Goal: Task Accomplishment & Management: Manage account settings

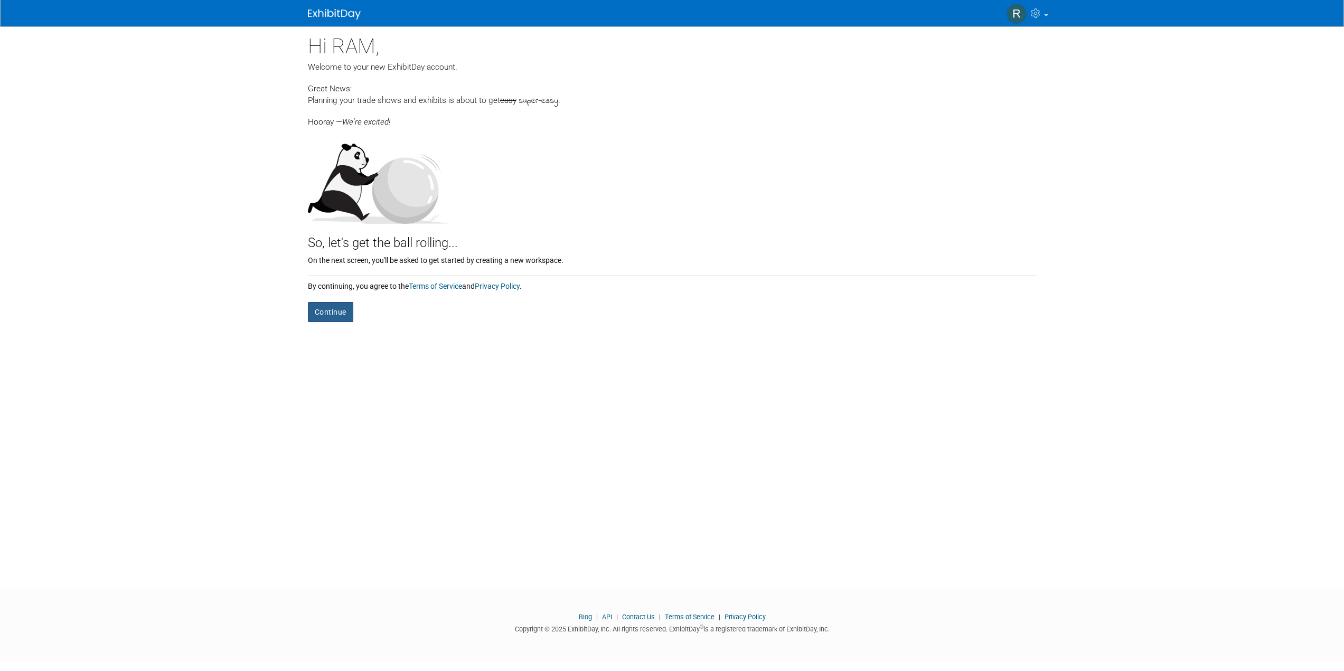
click at [336, 303] on button "Continue" at bounding box center [330, 312] width 45 height 20
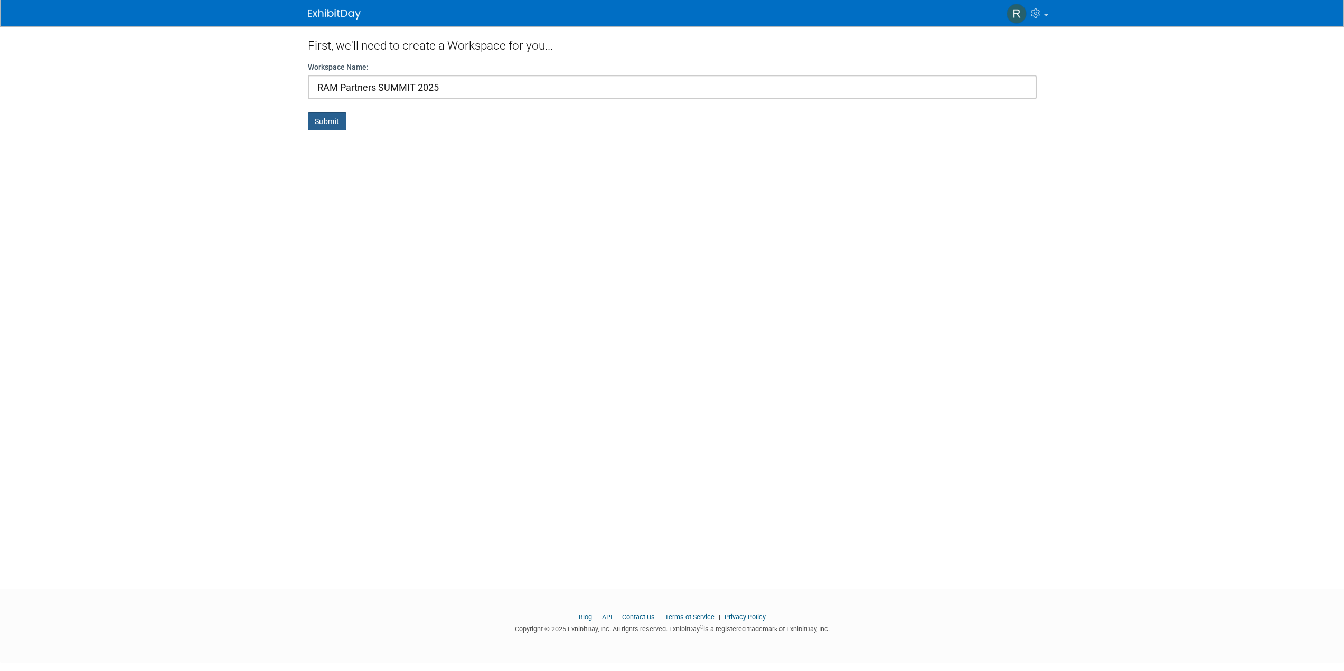
type input "RAM Partners SUMMIT 2025"
click at [330, 121] on button "Submit" at bounding box center [327, 122] width 39 height 18
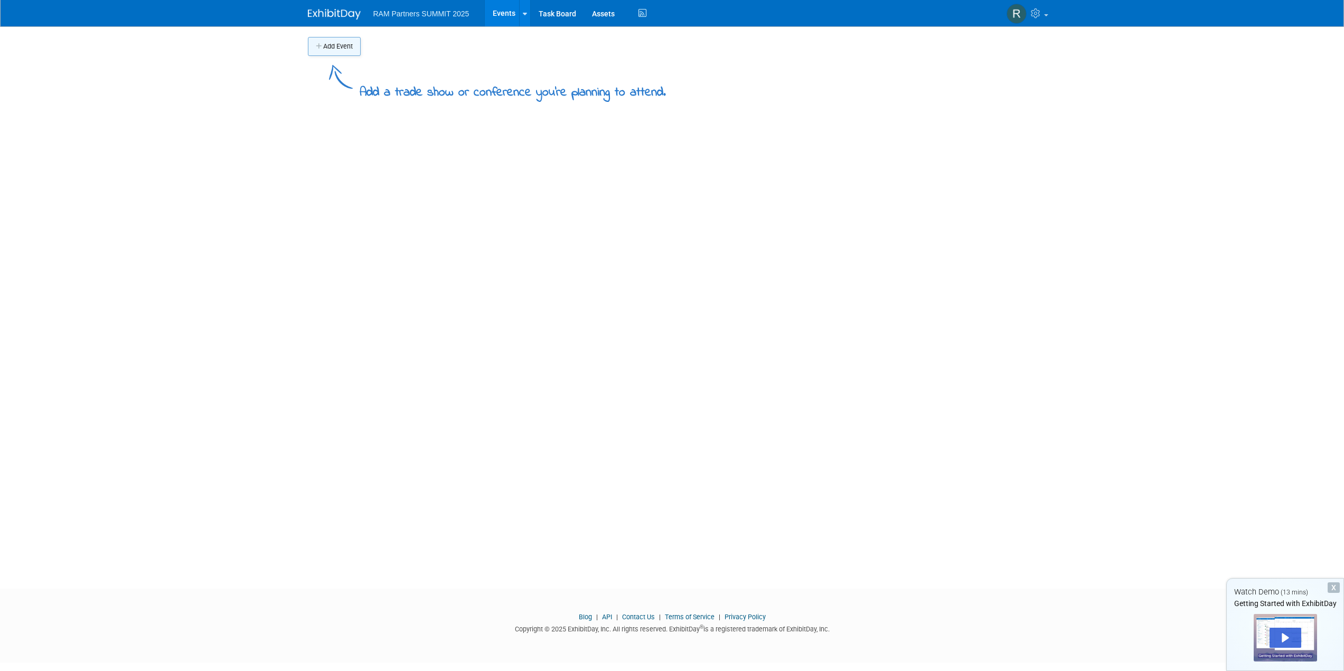
click at [335, 44] on button "Add Event" at bounding box center [334, 46] width 53 height 19
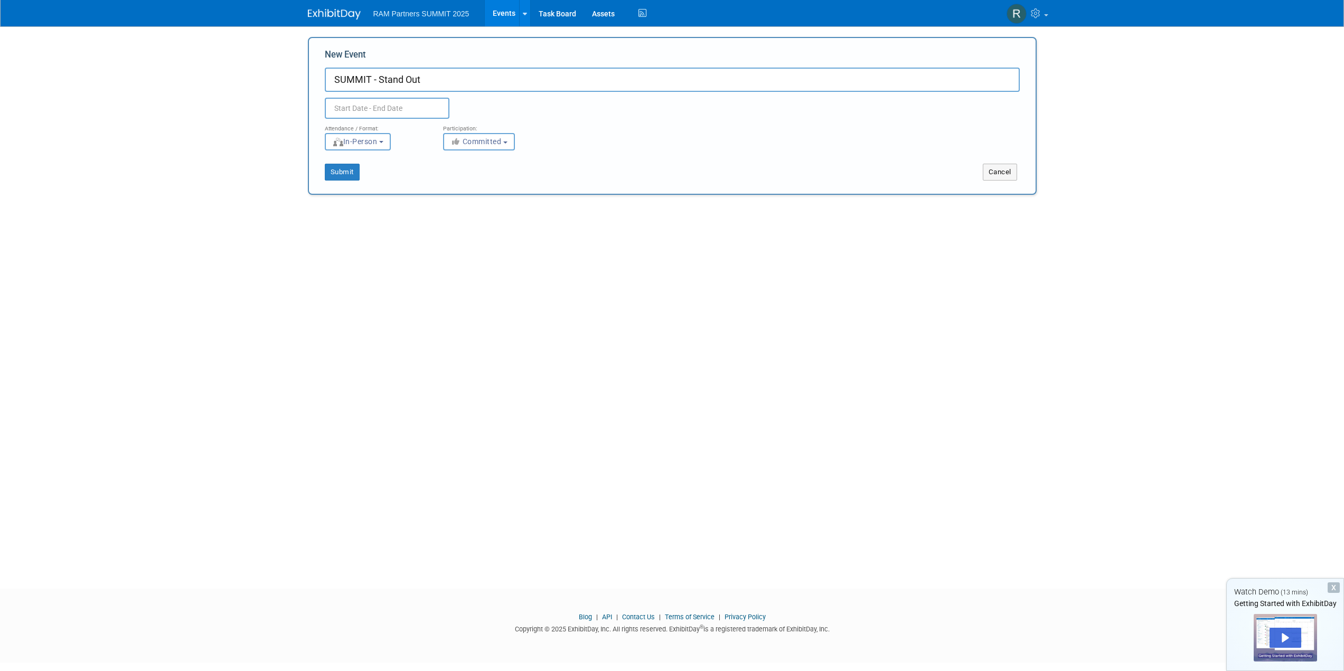
type input "SUMMIT - Stand Out"
click at [409, 229] on span "20" at bounding box center [406, 229] width 21 height 21
type input "Aug 20, 2025 to Aug 20, 2025"
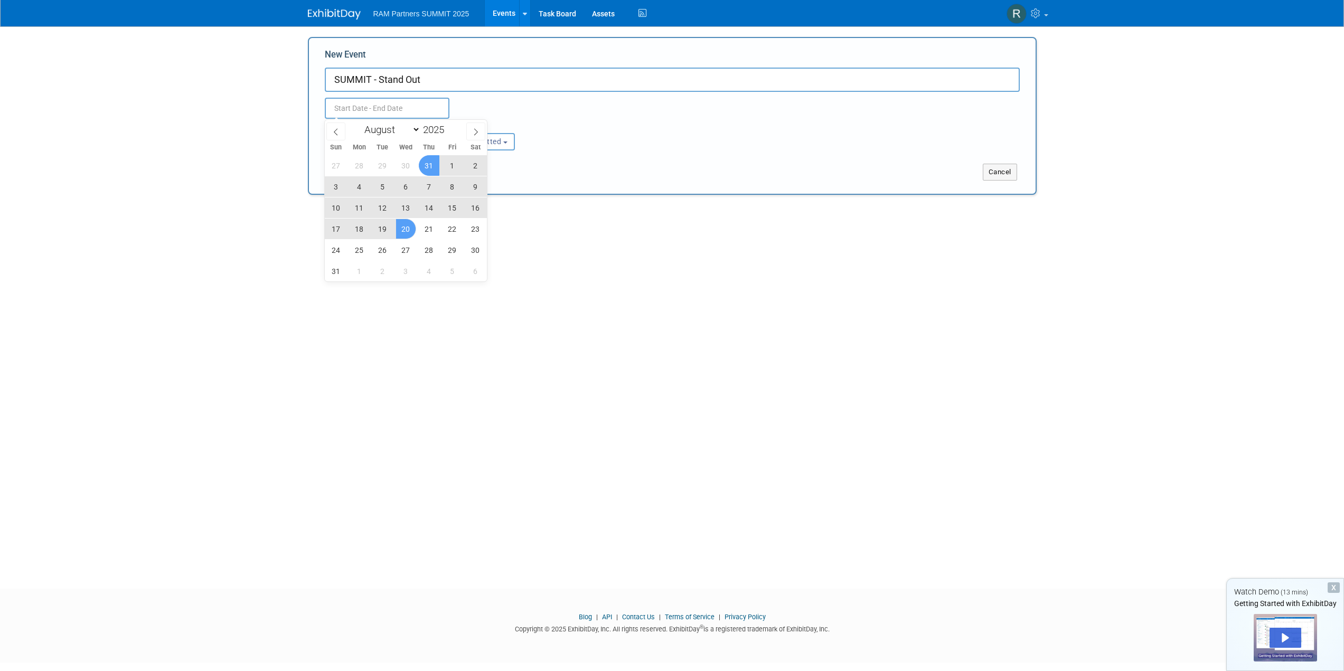
type input "Aug 20, 2025 to Aug 20, 2025"
click at [571, 174] on div "Submit" at bounding box center [460, 172] width 303 height 17
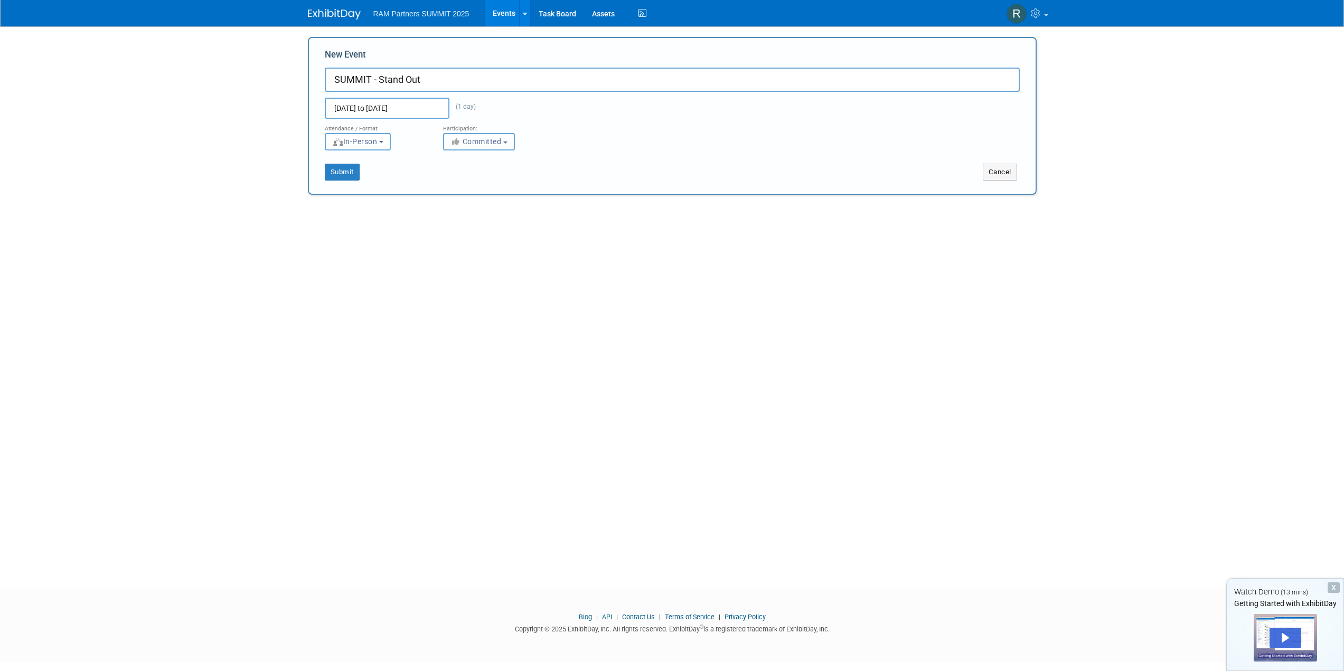
click at [488, 141] on span "Committed" at bounding box center [476, 141] width 51 height 8
click at [342, 172] on button "Submit" at bounding box center [342, 172] width 35 height 17
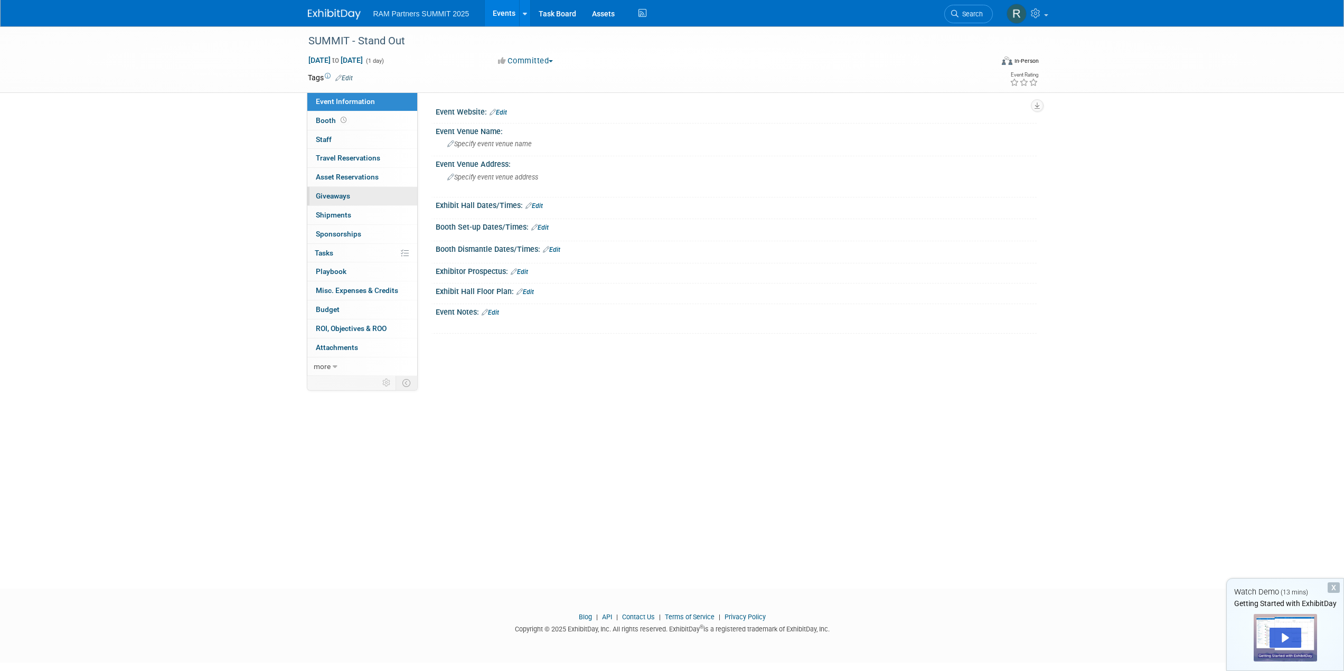
click at [343, 198] on span "Giveaways 0" at bounding box center [333, 196] width 34 height 8
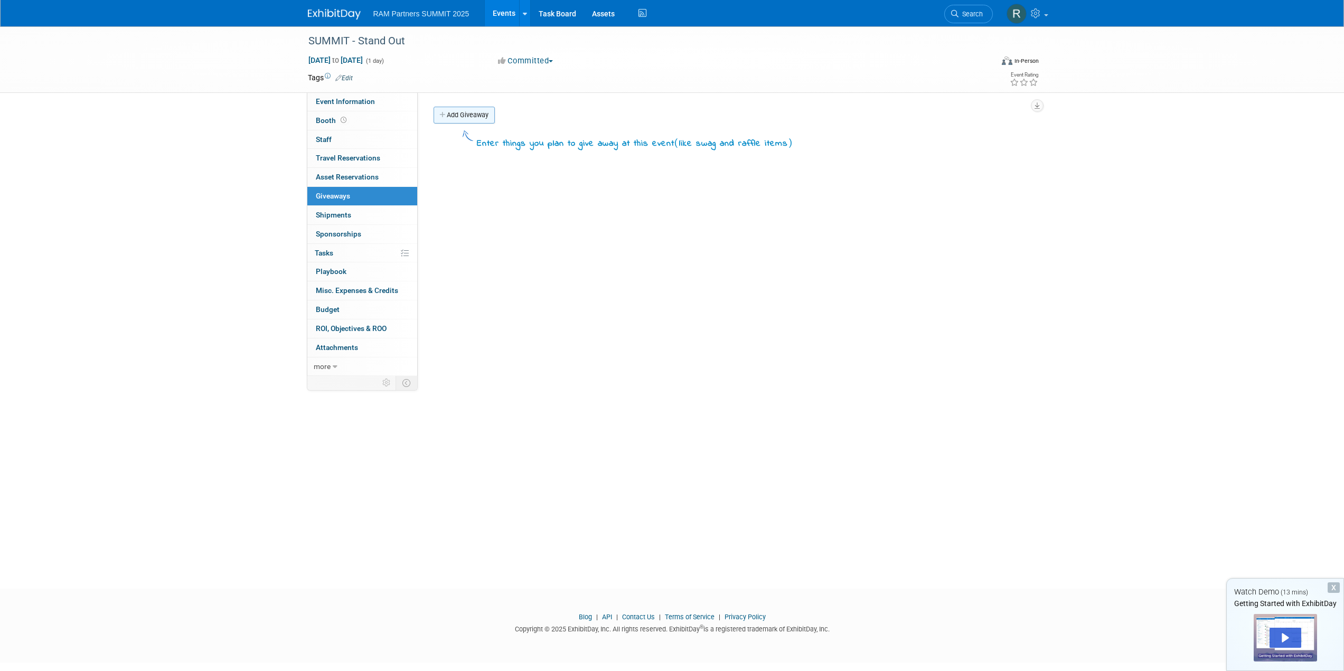
click at [461, 113] on link "Add Giveaway" at bounding box center [464, 115] width 61 height 17
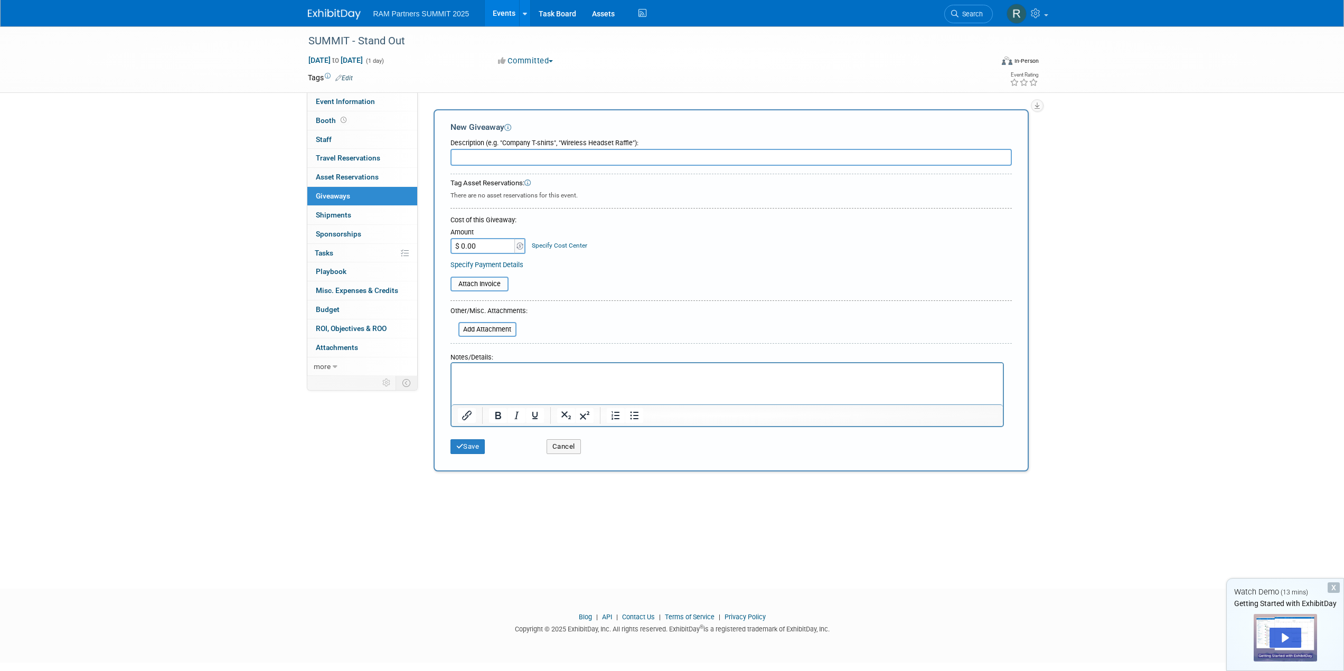
click at [284, 233] on div "SUMMIT - Stand Out Aug 20, 2025 to Aug 20, 2025 (1 day) Aug 20, 2025 to Aug 20,…" at bounding box center [672, 298] width 1344 height 544
click at [340, 235] on span "Sponsorships 0" at bounding box center [338, 234] width 45 height 8
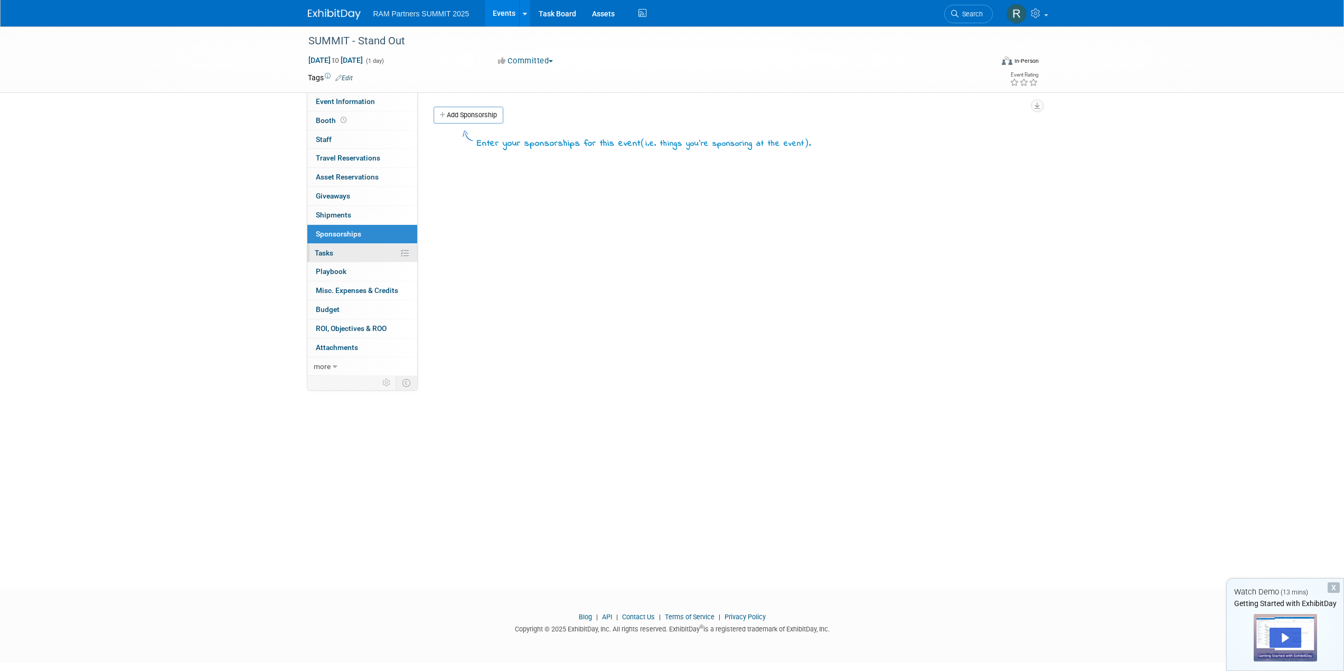
click at [334, 251] on link "0% Tasks 0%" at bounding box center [362, 253] width 110 height 18
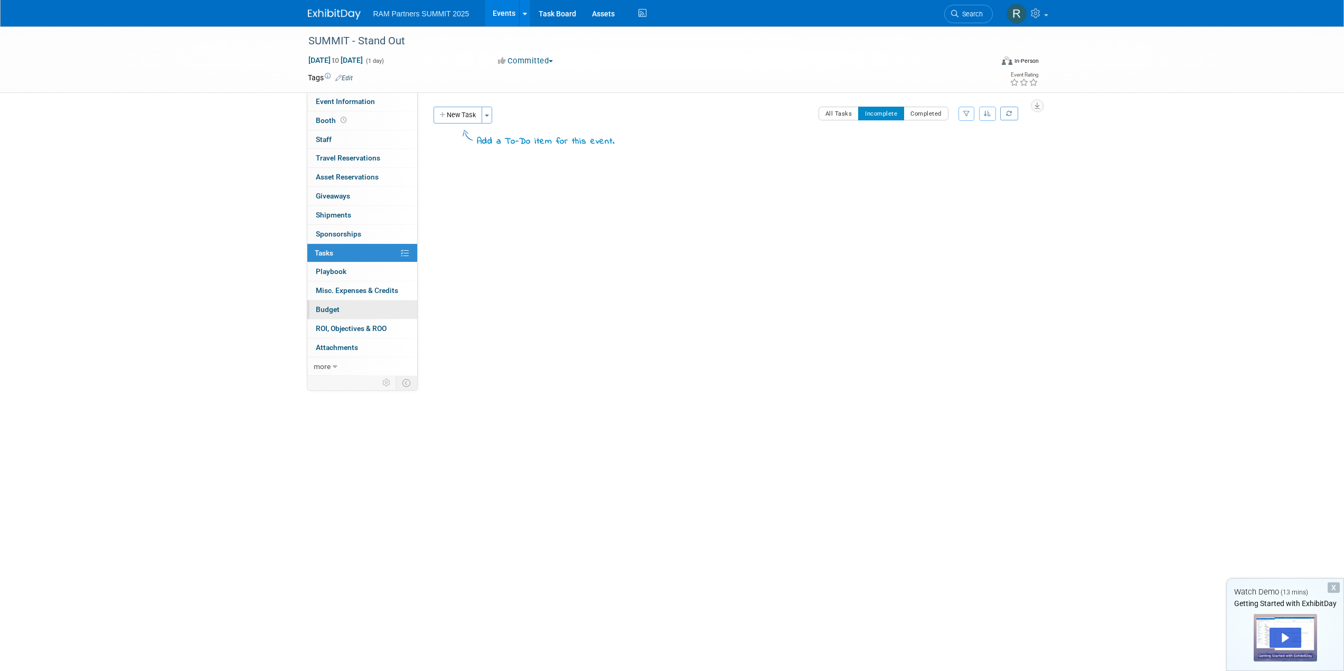
click at [332, 309] on span "Budget" at bounding box center [328, 309] width 24 height 8
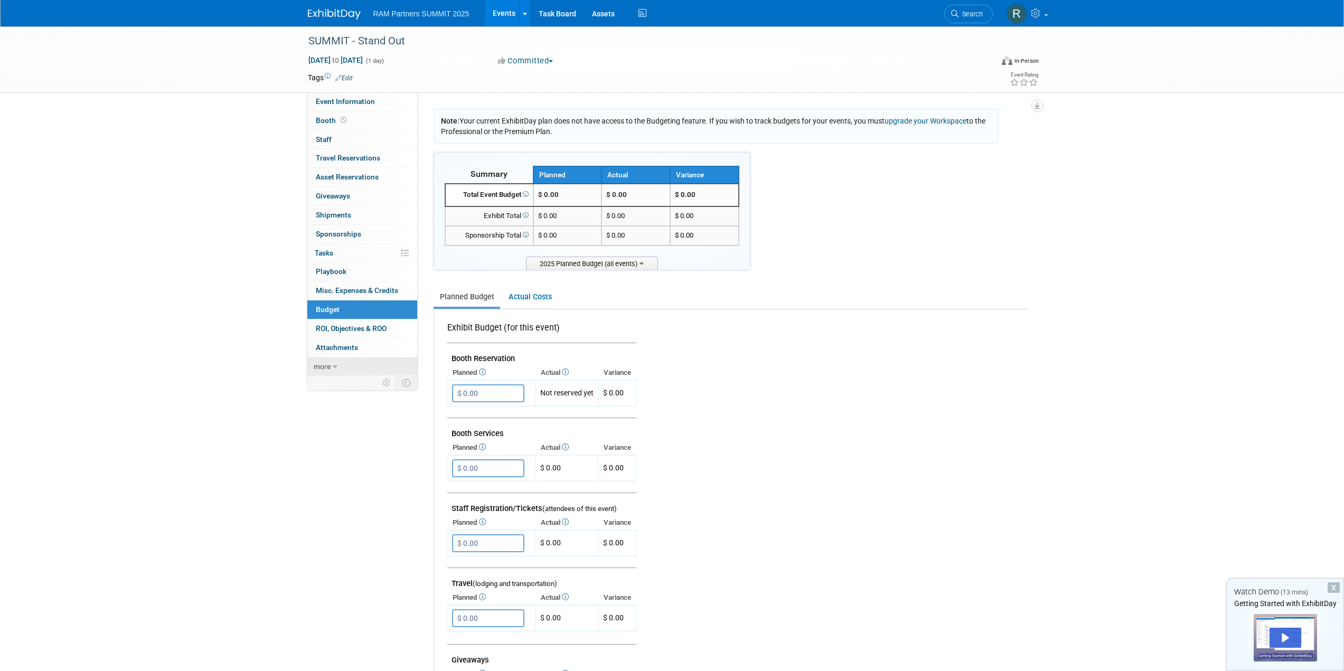
click at [326, 369] on span "more" at bounding box center [322, 366] width 17 height 8
click at [335, 176] on span "Asset Reservations 0" at bounding box center [347, 177] width 63 height 8
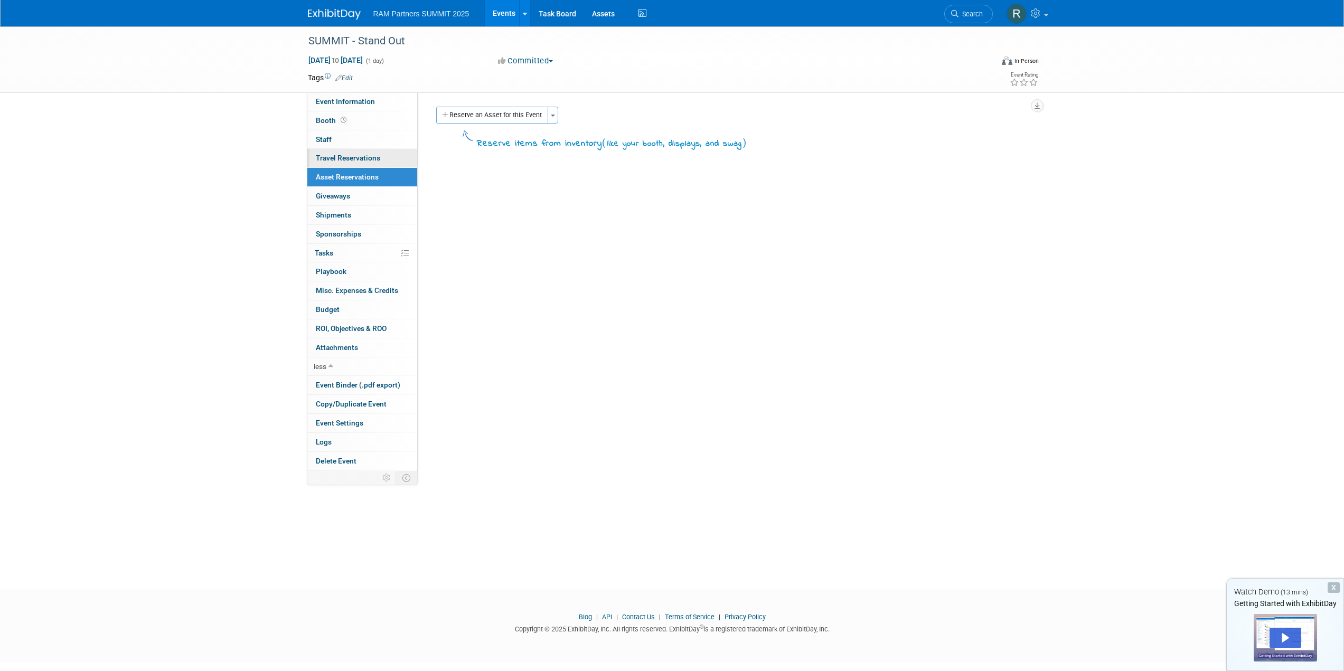
click at [339, 158] on span "Travel Reservations 0" at bounding box center [348, 158] width 64 height 8
click at [329, 133] on link "0 Staff 0" at bounding box center [362, 139] width 110 height 18
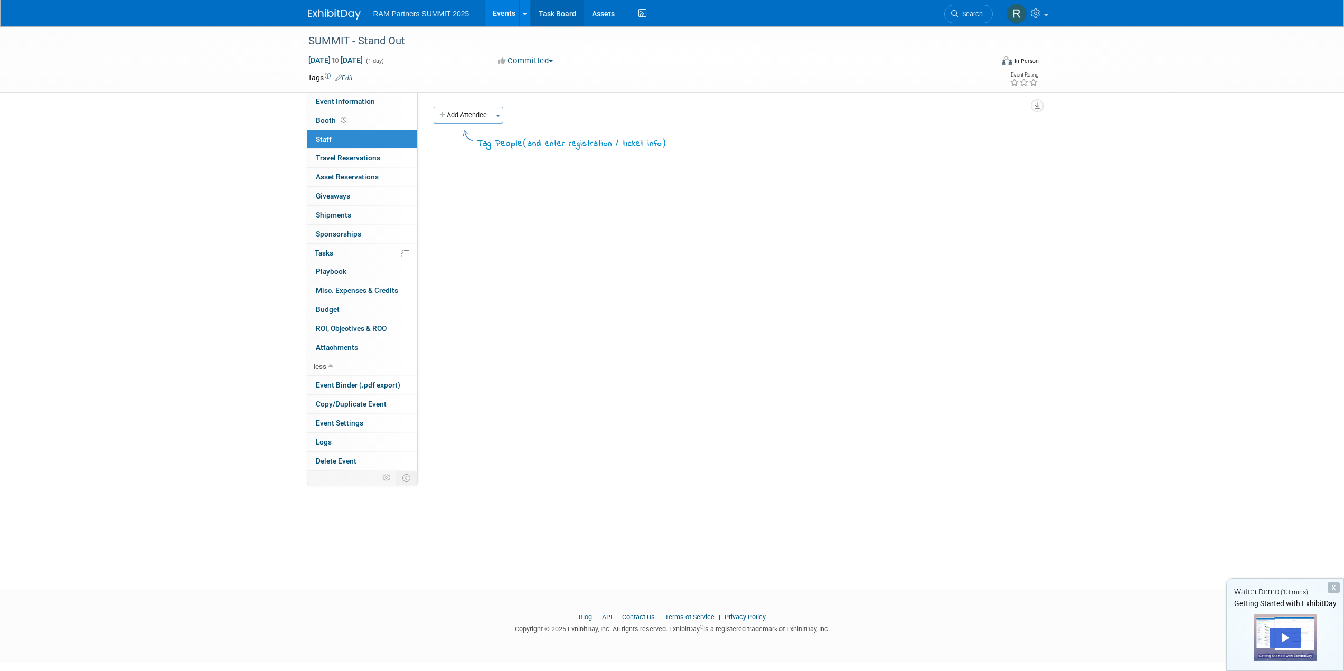
click at [558, 14] on link "Task Board" at bounding box center [557, 13] width 53 height 26
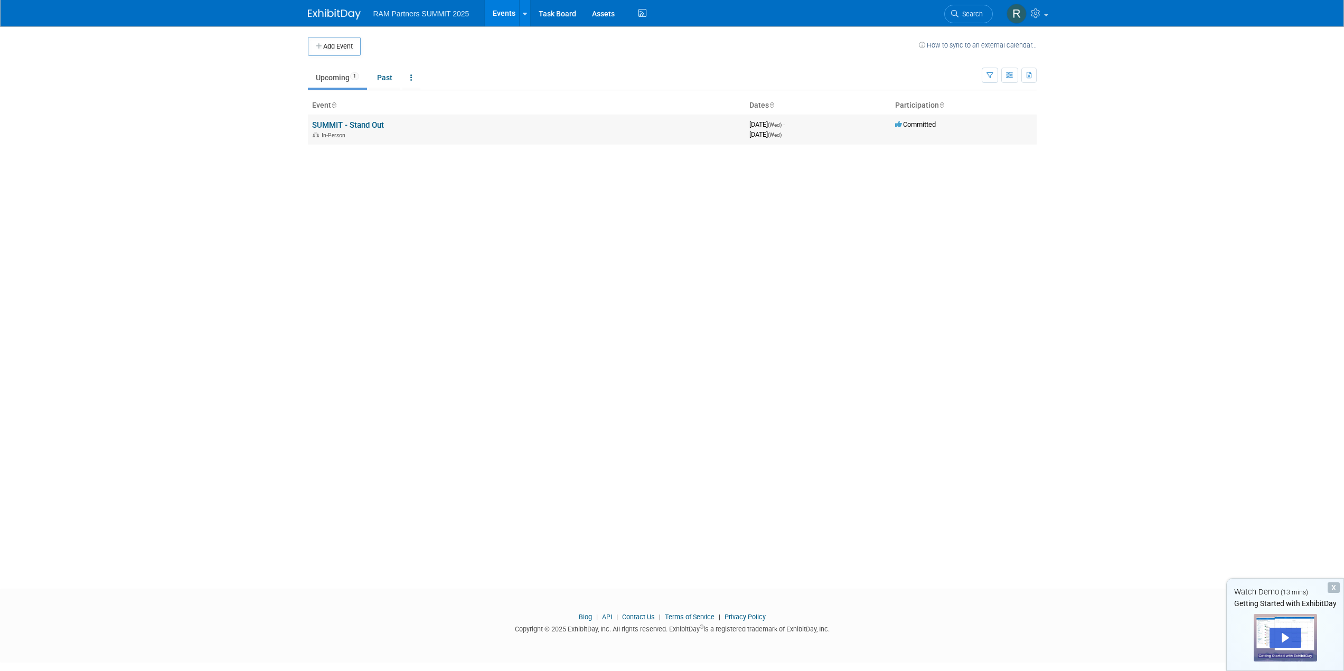
click at [370, 123] on link "SUMMIT - Stand Out" at bounding box center [348, 125] width 72 height 10
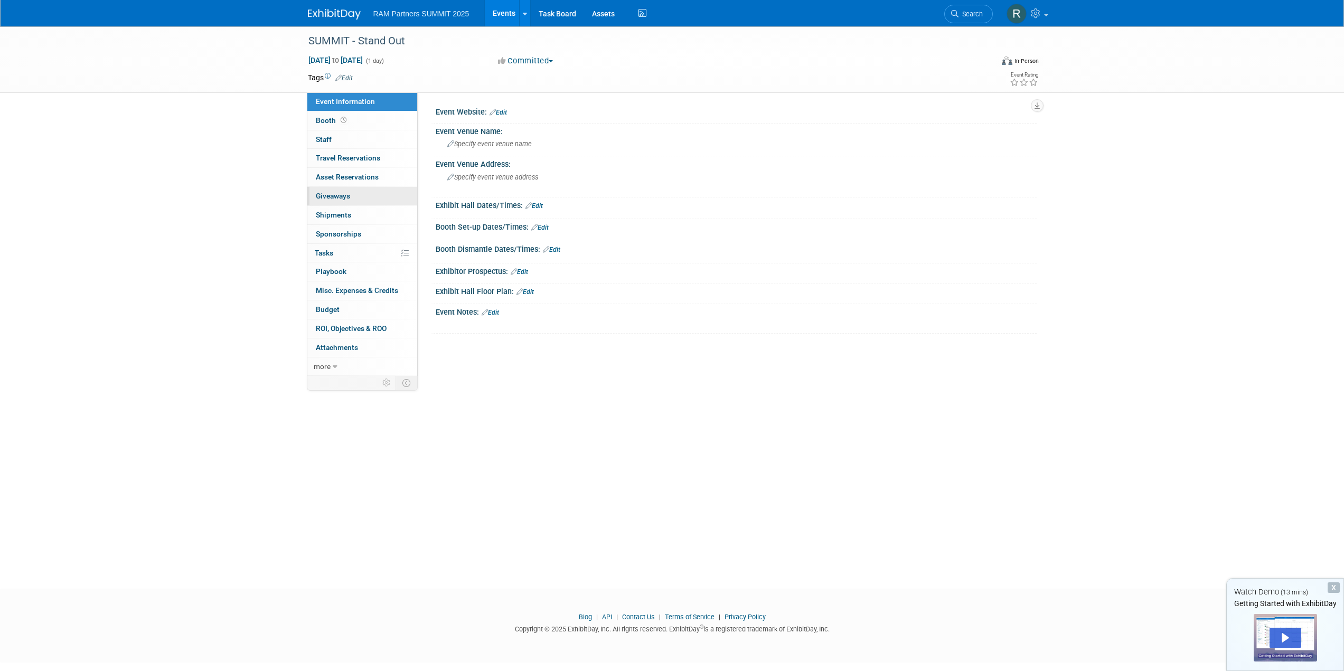
click at [331, 195] on span "Giveaways 0" at bounding box center [333, 196] width 34 height 8
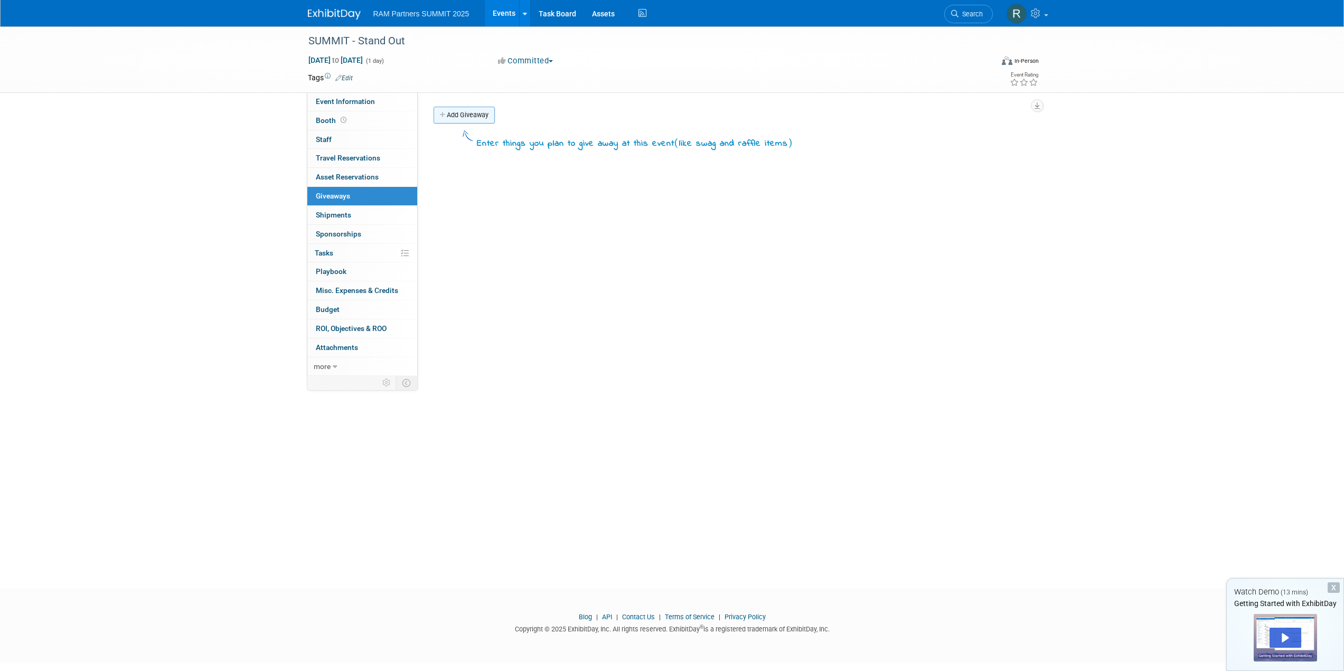
click at [458, 115] on link "Add Giveaway" at bounding box center [464, 115] width 61 height 17
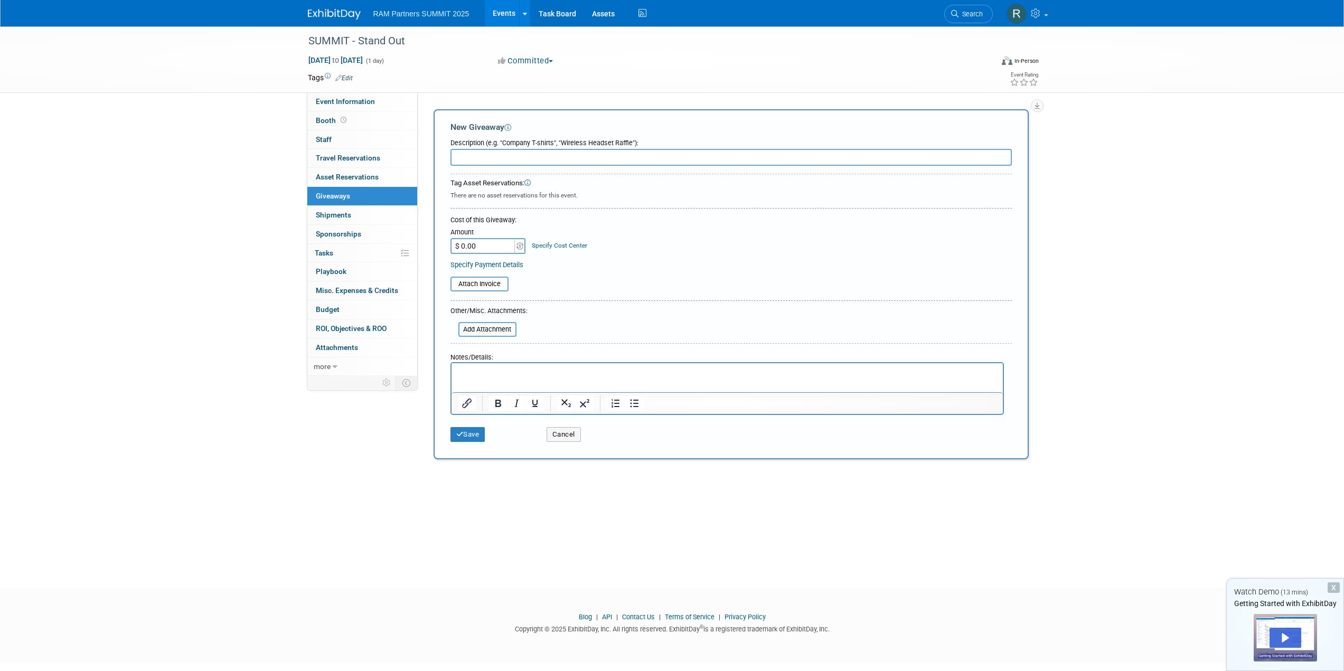
click at [482, 154] on input "text" at bounding box center [732, 157] width 562 height 17
type input "gift card"
click at [475, 434] on button "Save" at bounding box center [468, 434] width 35 height 15
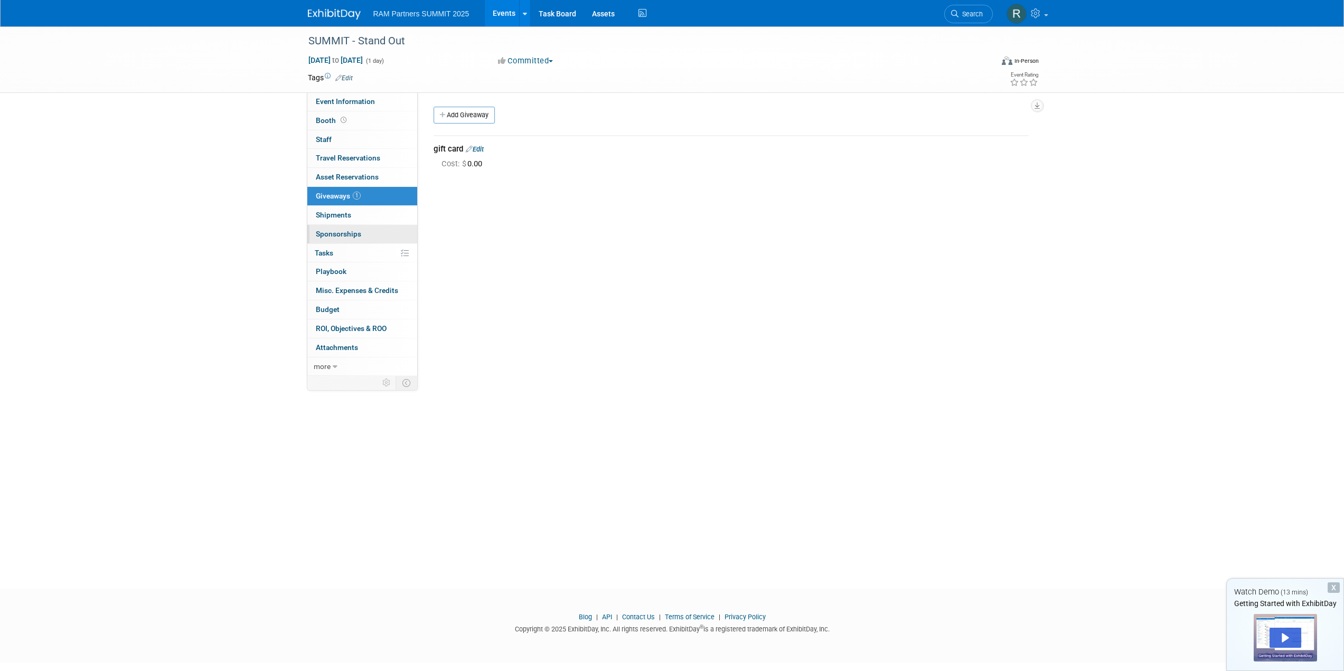
click at [348, 231] on span "Sponsorships 0" at bounding box center [338, 234] width 45 height 8
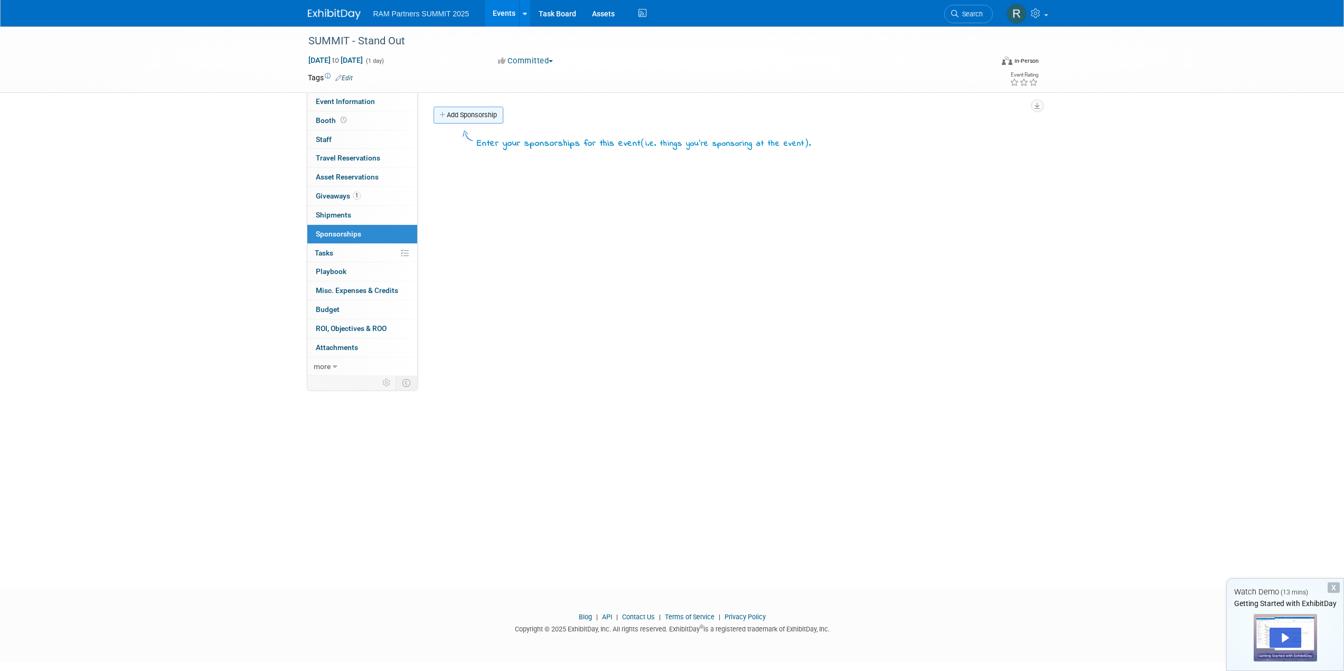
click at [463, 113] on link "Add Sponsorship" at bounding box center [469, 115] width 70 height 17
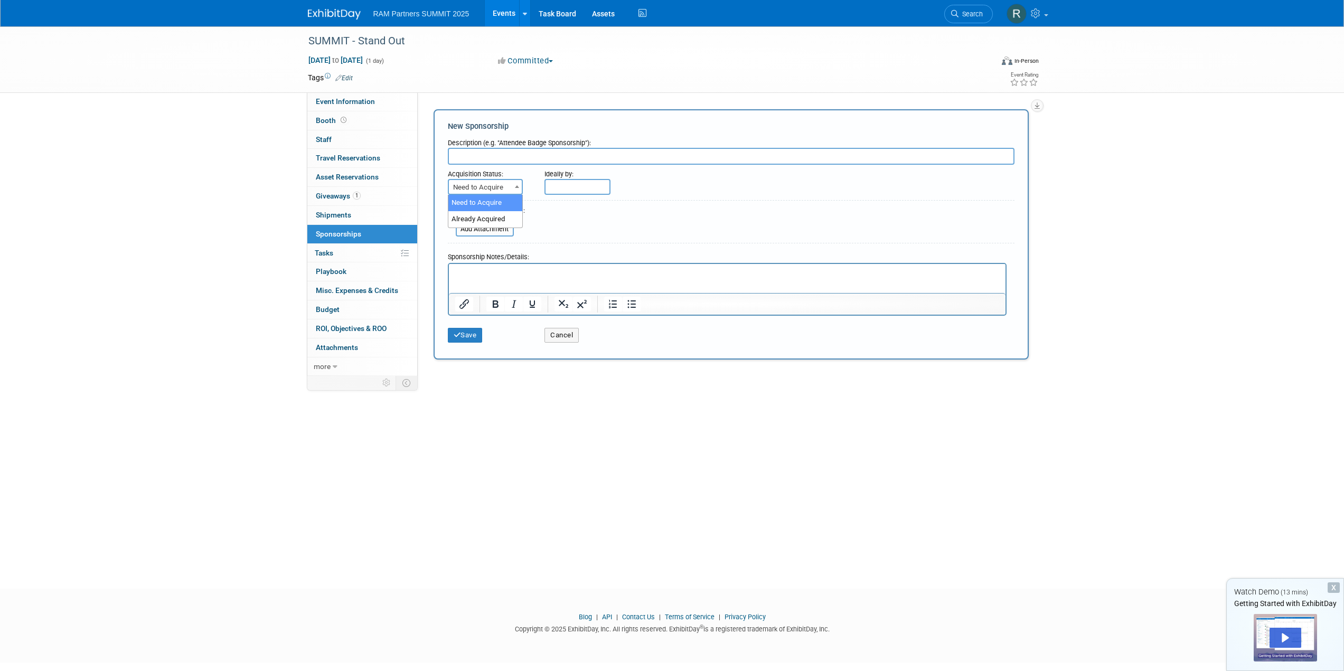
click at [512, 185] on span at bounding box center [517, 187] width 11 height 14
select select "2"
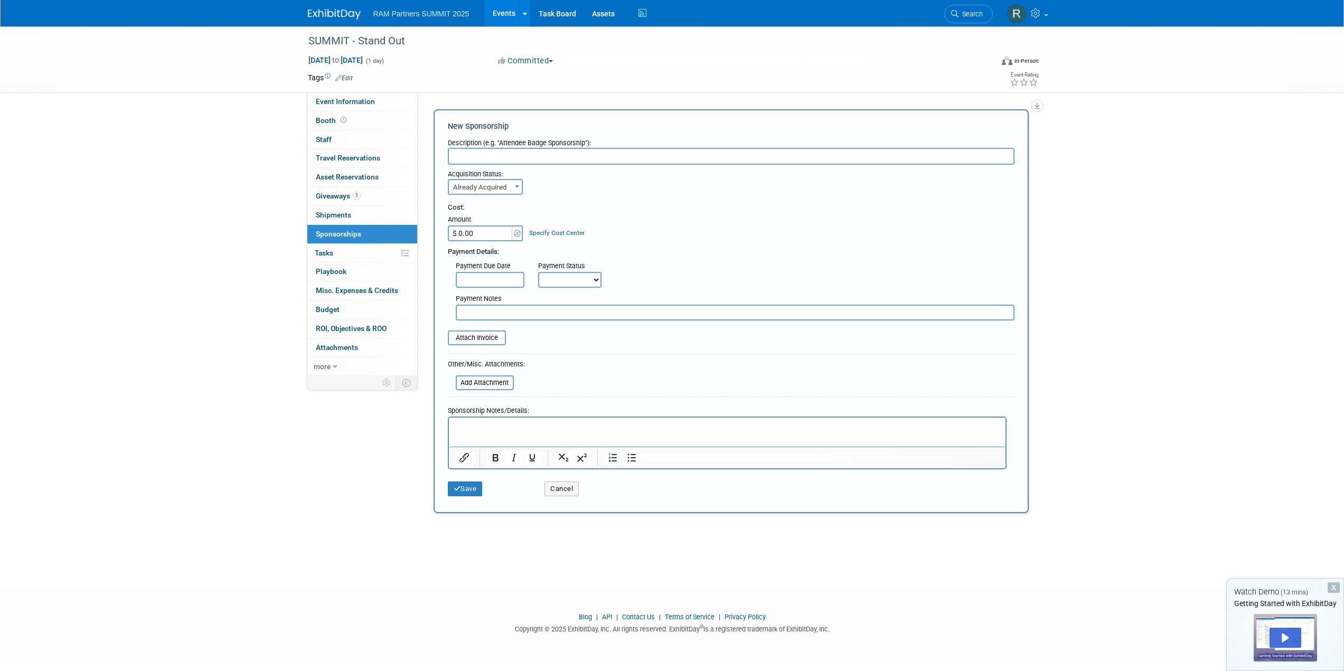
click at [502, 163] on input "text" at bounding box center [731, 156] width 567 height 17
type input "printer"
click at [467, 490] on button "Save" at bounding box center [465, 489] width 35 height 15
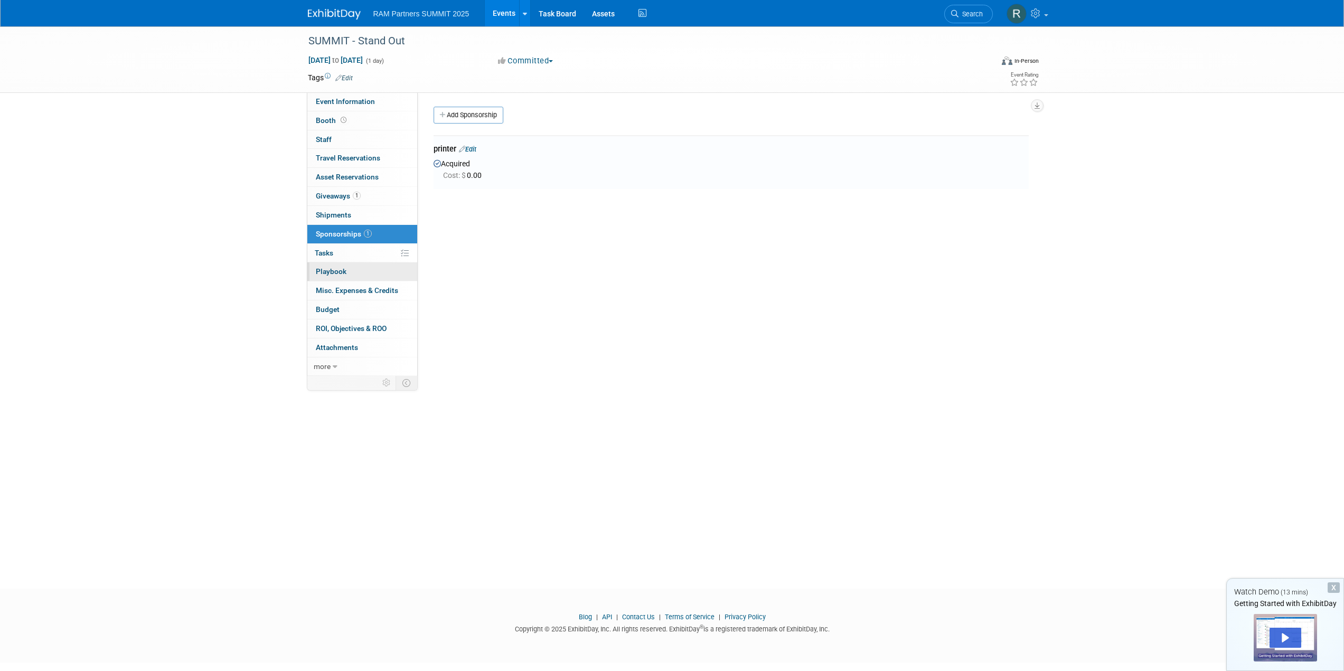
click at [334, 269] on span "Playbook 0" at bounding box center [331, 271] width 31 height 8
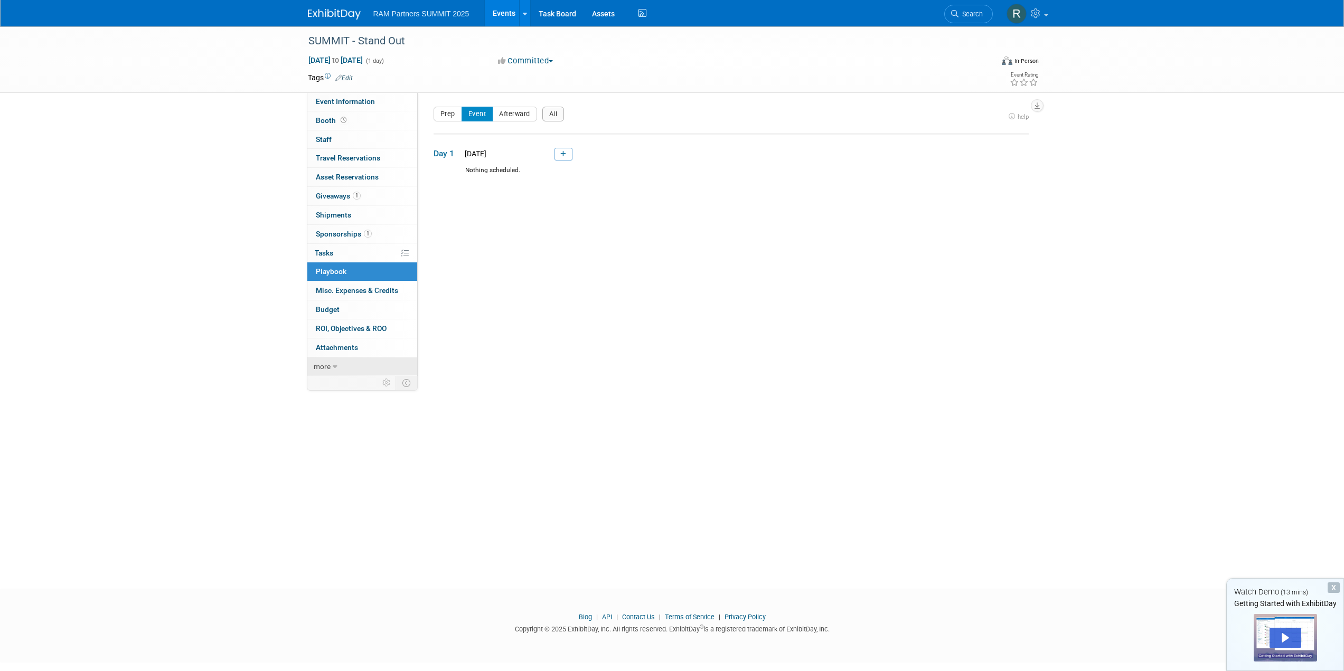
click at [330, 364] on span "more" at bounding box center [322, 366] width 17 height 8
click at [640, 10] on icon at bounding box center [642, 13] width 13 height 16
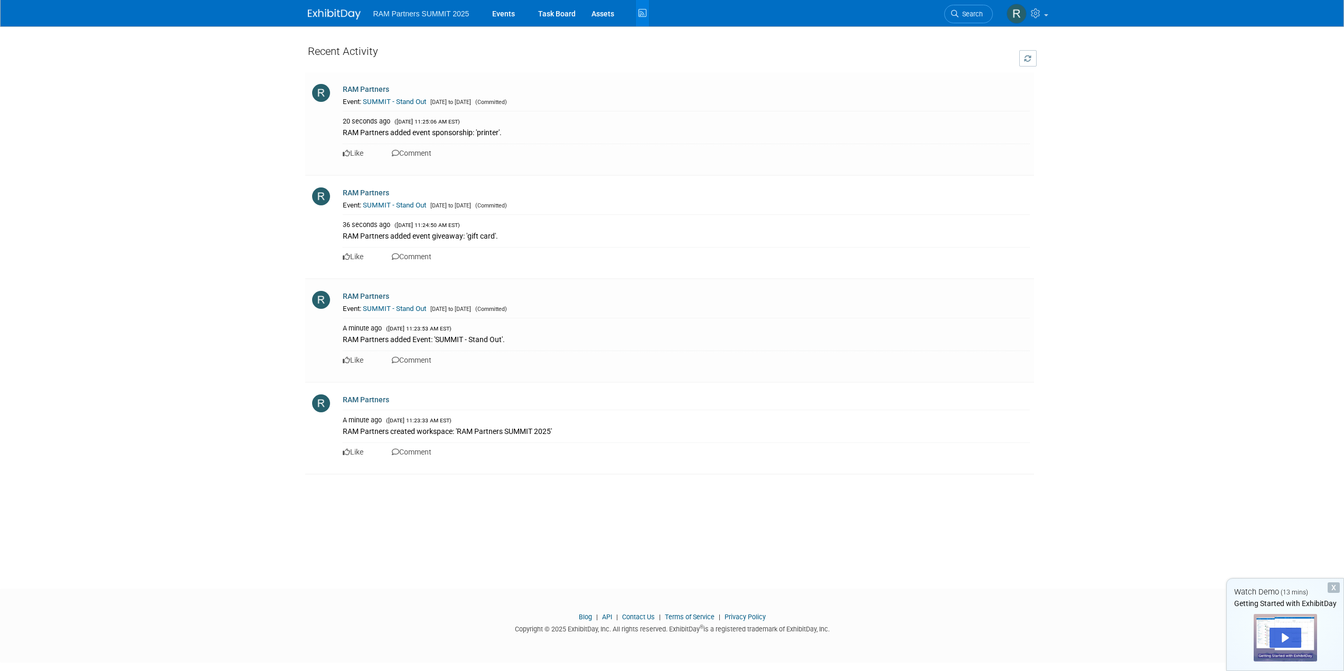
click at [411, 11] on span "RAM Partners SUMMIT 2025" at bounding box center [421, 14] width 96 height 8
click at [1041, 14] on icon at bounding box center [1037, 13] width 12 height 10
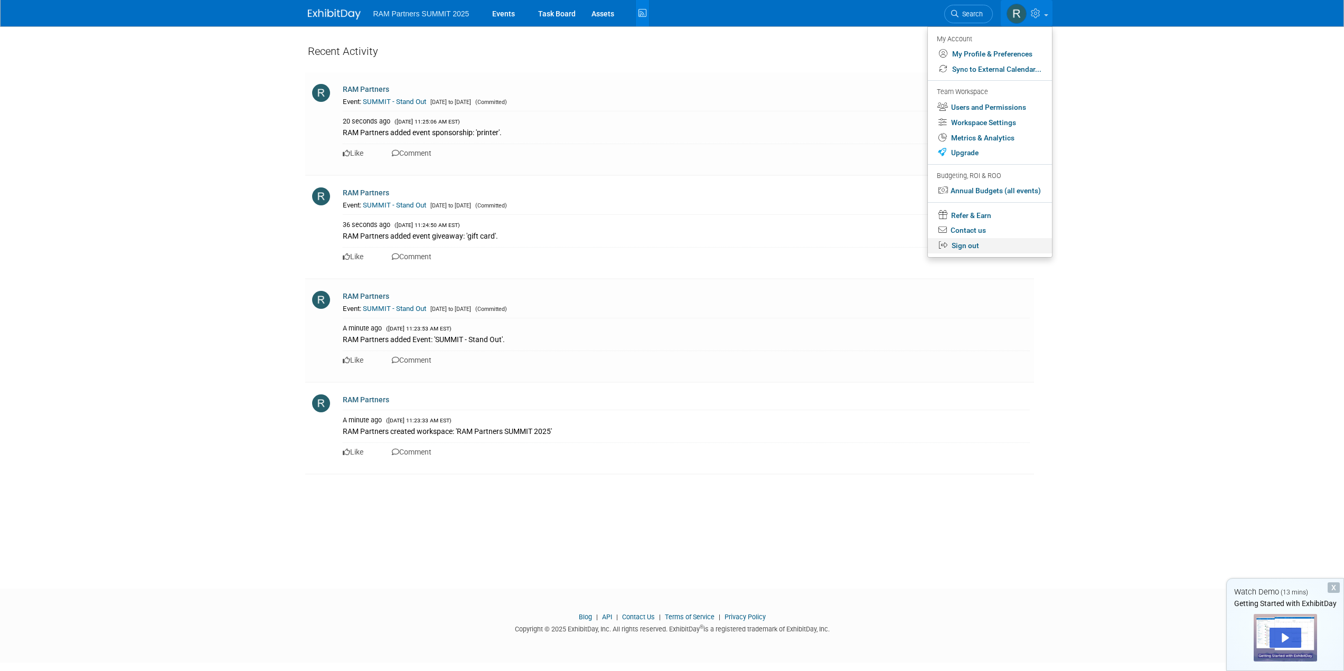
click at [967, 248] on link "Sign out" at bounding box center [990, 245] width 124 height 15
